Goal: Task Accomplishment & Management: Manage account settings

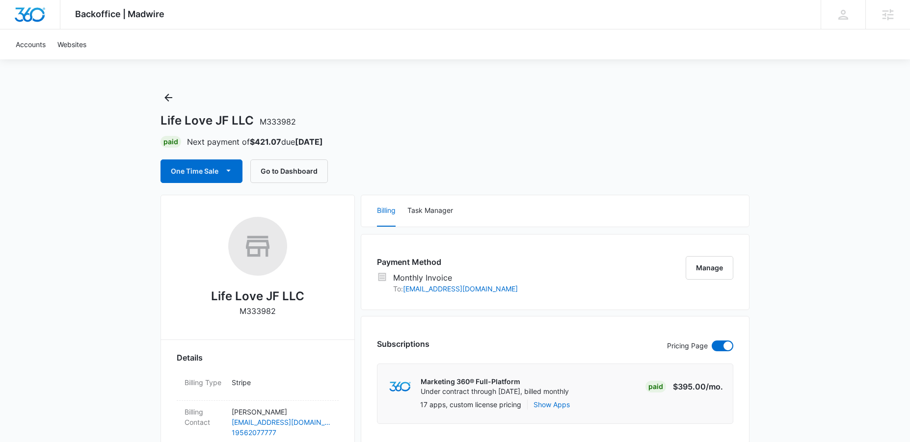
scroll to position [2, 0]
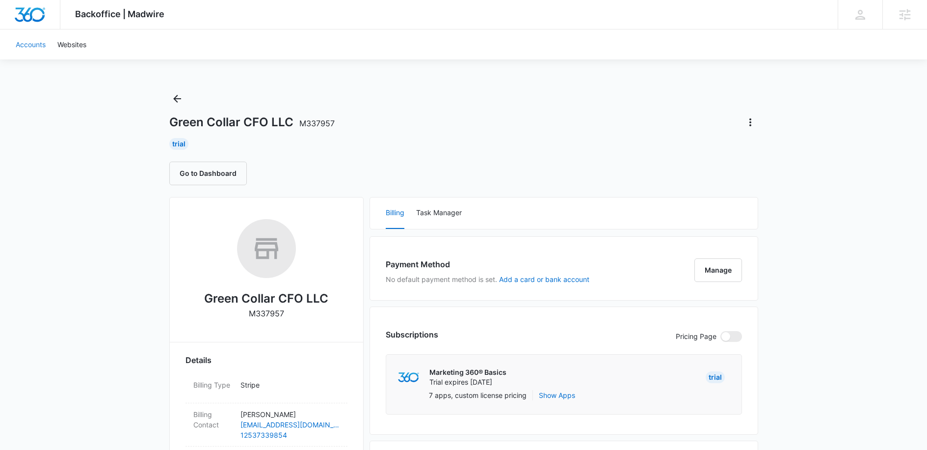
click at [40, 48] on link "Accounts" at bounding box center [31, 44] width 42 height 30
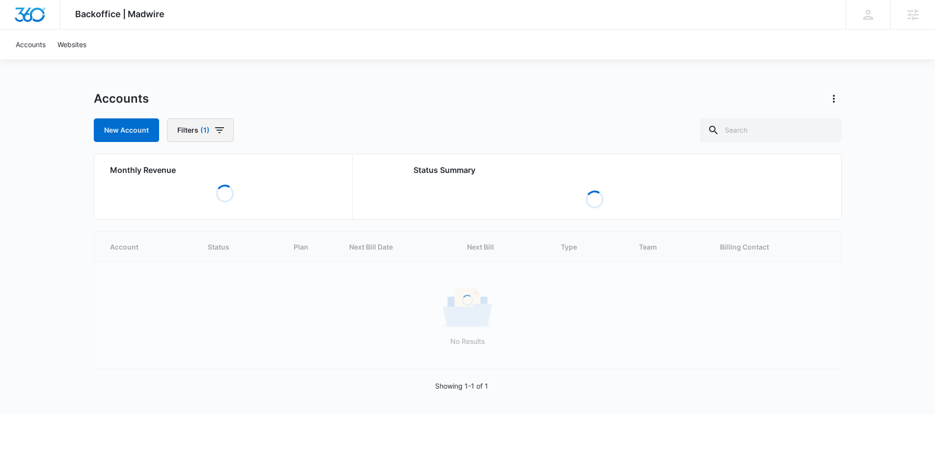
click at [221, 134] on icon "button" at bounding box center [220, 130] width 12 height 12
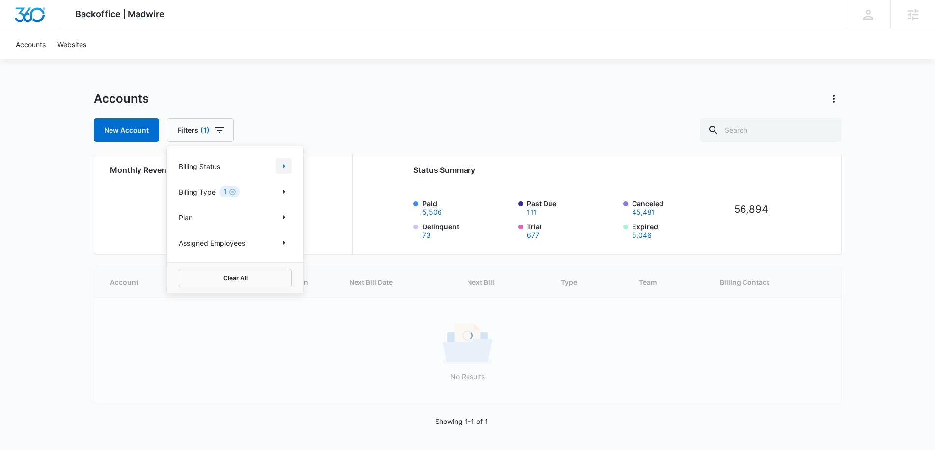
click at [283, 163] on icon "Show Billing Status filters" at bounding box center [284, 166] width 12 height 12
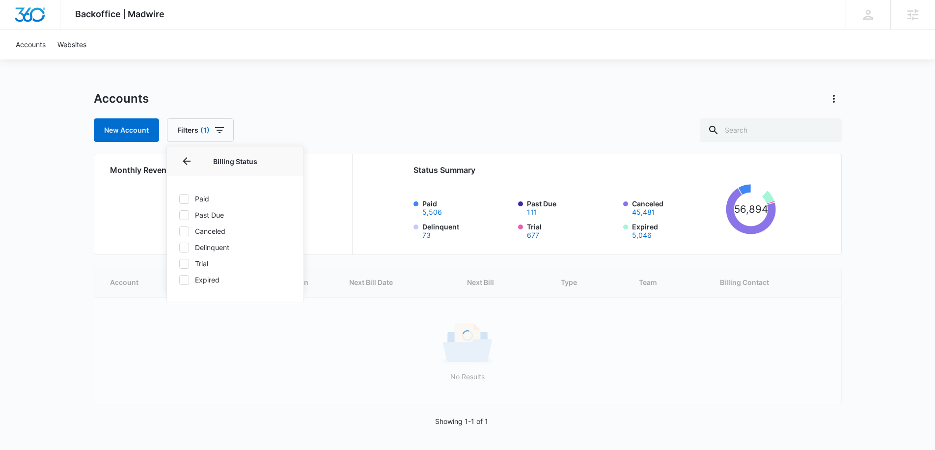
click at [185, 201] on icon at bounding box center [184, 198] width 9 height 9
click at [179, 199] on input "Paid" at bounding box center [179, 198] width 0 height 0
checkbox input "true"
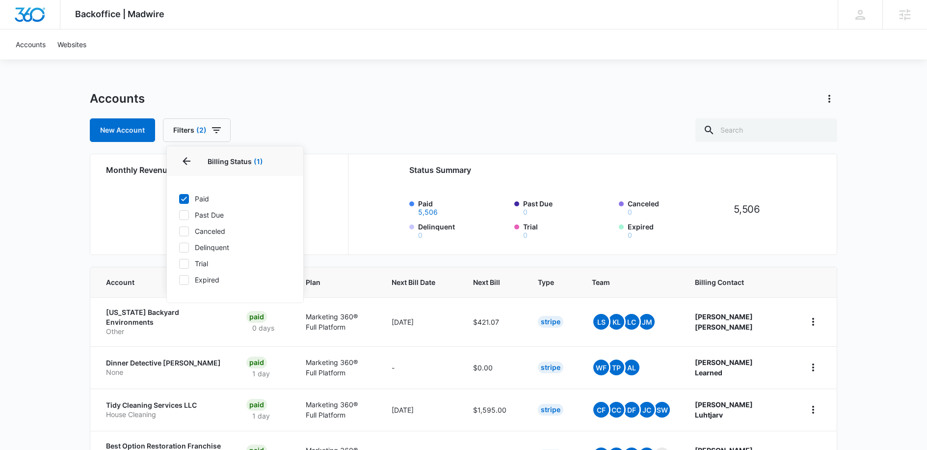
click at [180, 216] on icon at bounding box center [184, 215] width 9 height 9
click at [179, 215] on input "Past Due" at bounding box center [179, 215] width 0 height 0
checkbox input "true"
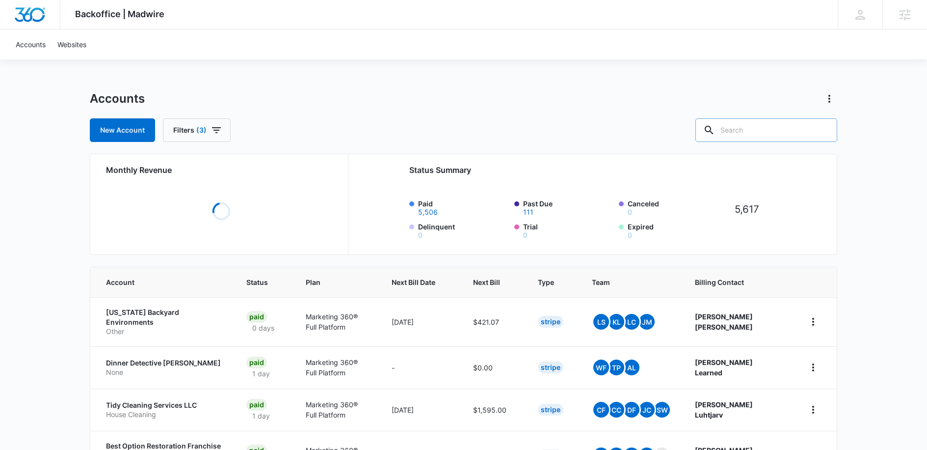
click at [770, 132] on input "text" at bounding box center [767, 130] width 142 height 24
type input "Solar"
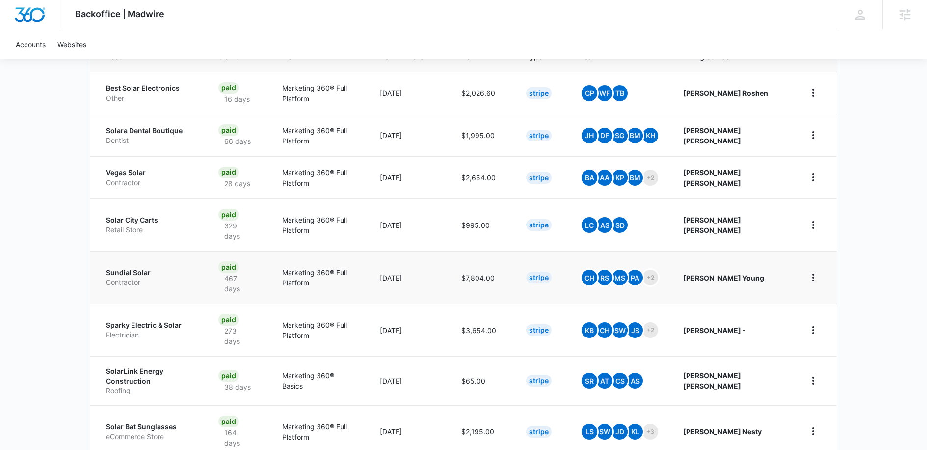
scroll to position [245, 0]
